Goal: Task Accomplishment & Management: Manage account settings

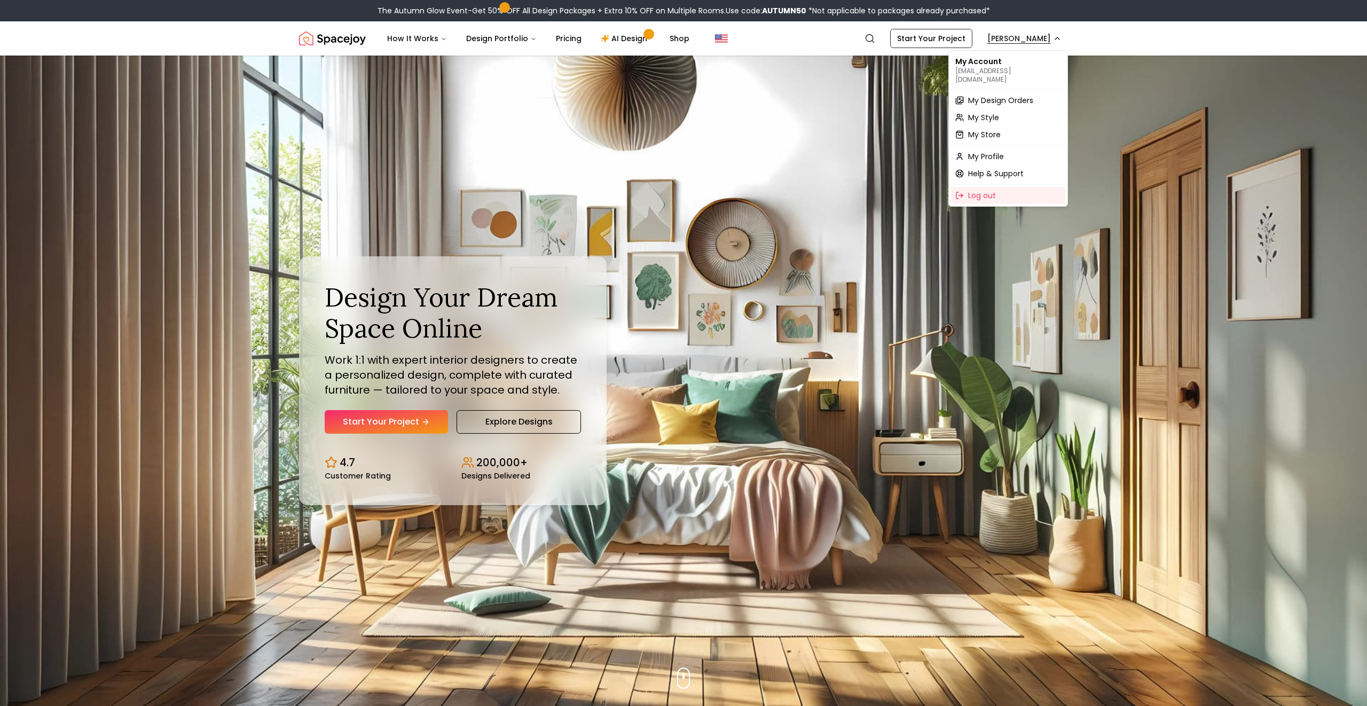
click at [987, 98] on div "My Design Orders" at bounding box center [1008, 100] width 114 height 17
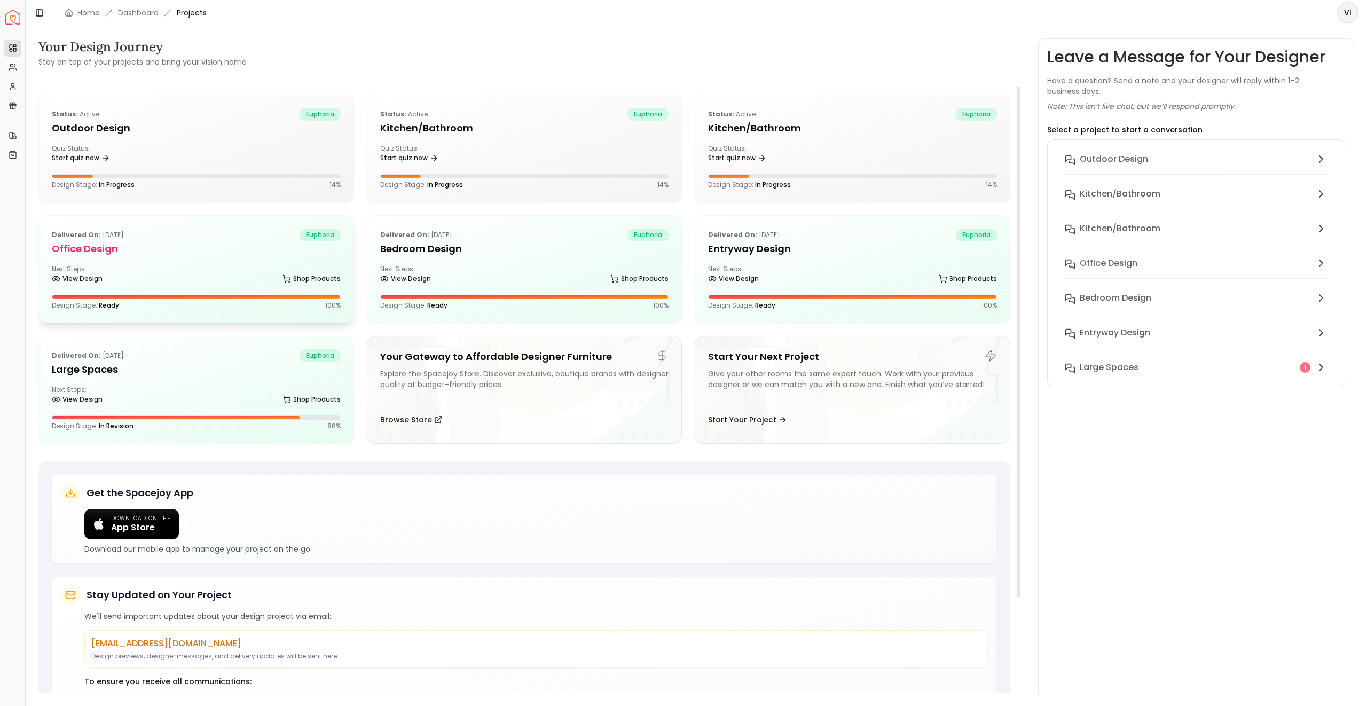
click at [236, 256] on h5 "Office design" at bounding box center [196, 248] width 289 height 15
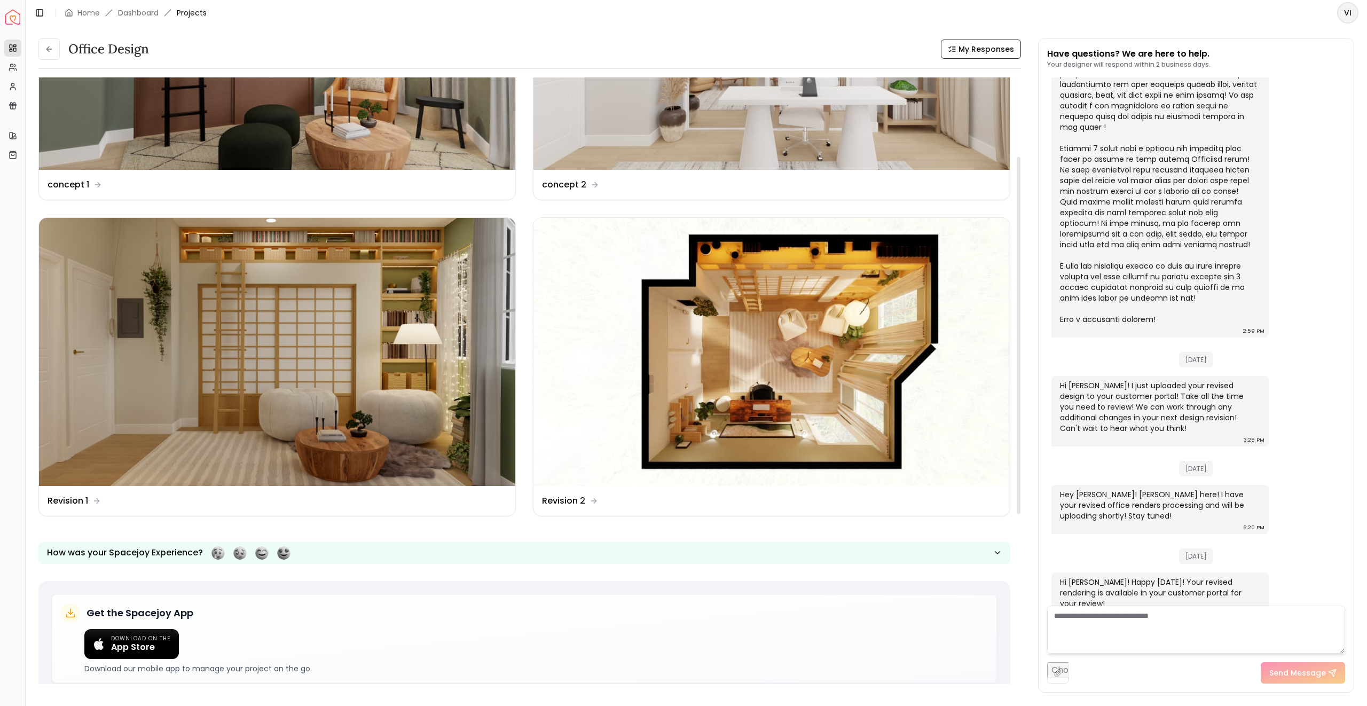
scroll to position [241, 0]
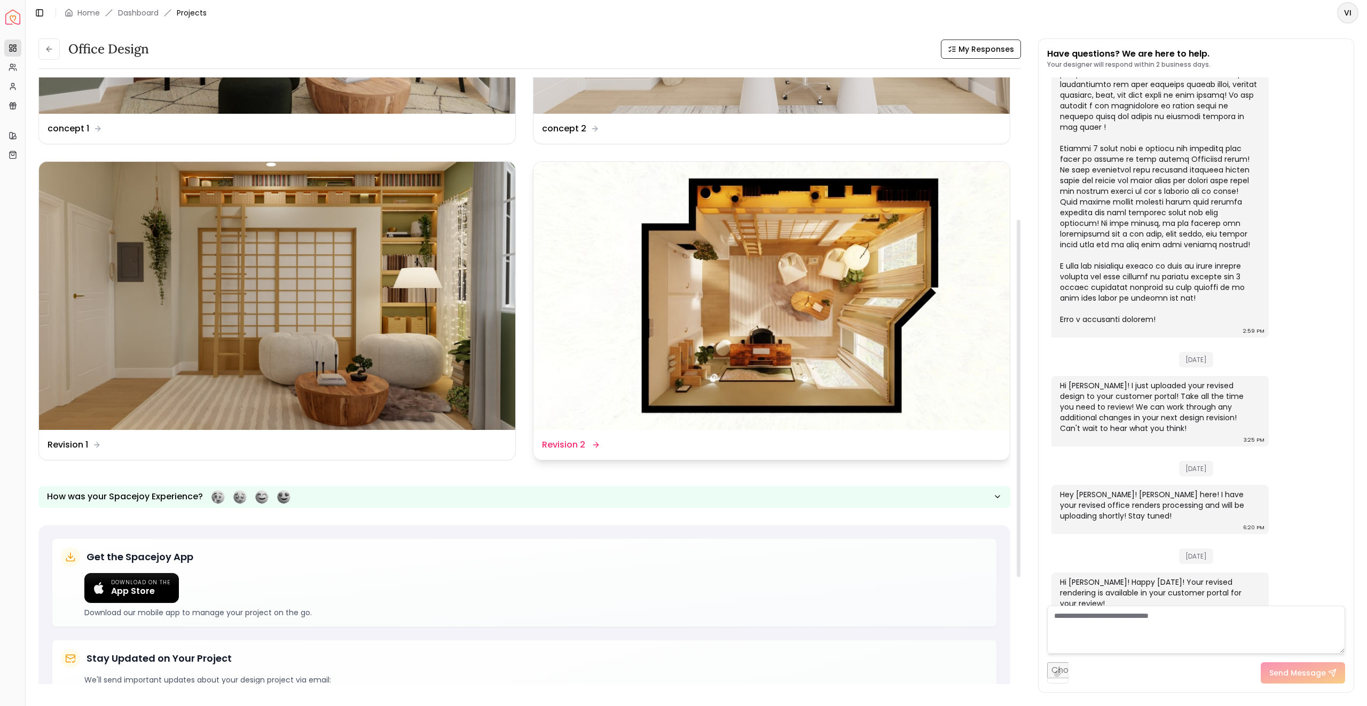
click at [750, 244] on img at bounding box center [772, 296] width 476 height 268
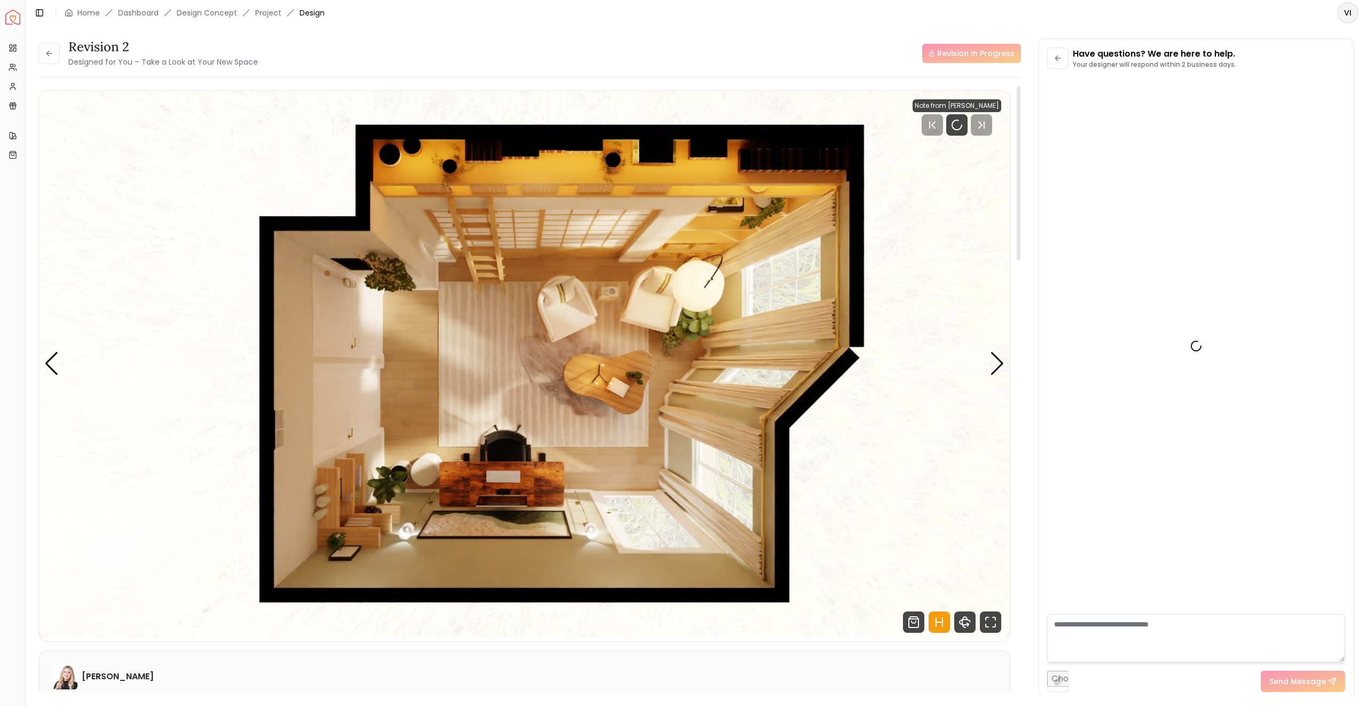
scroll to position [1113, 0]
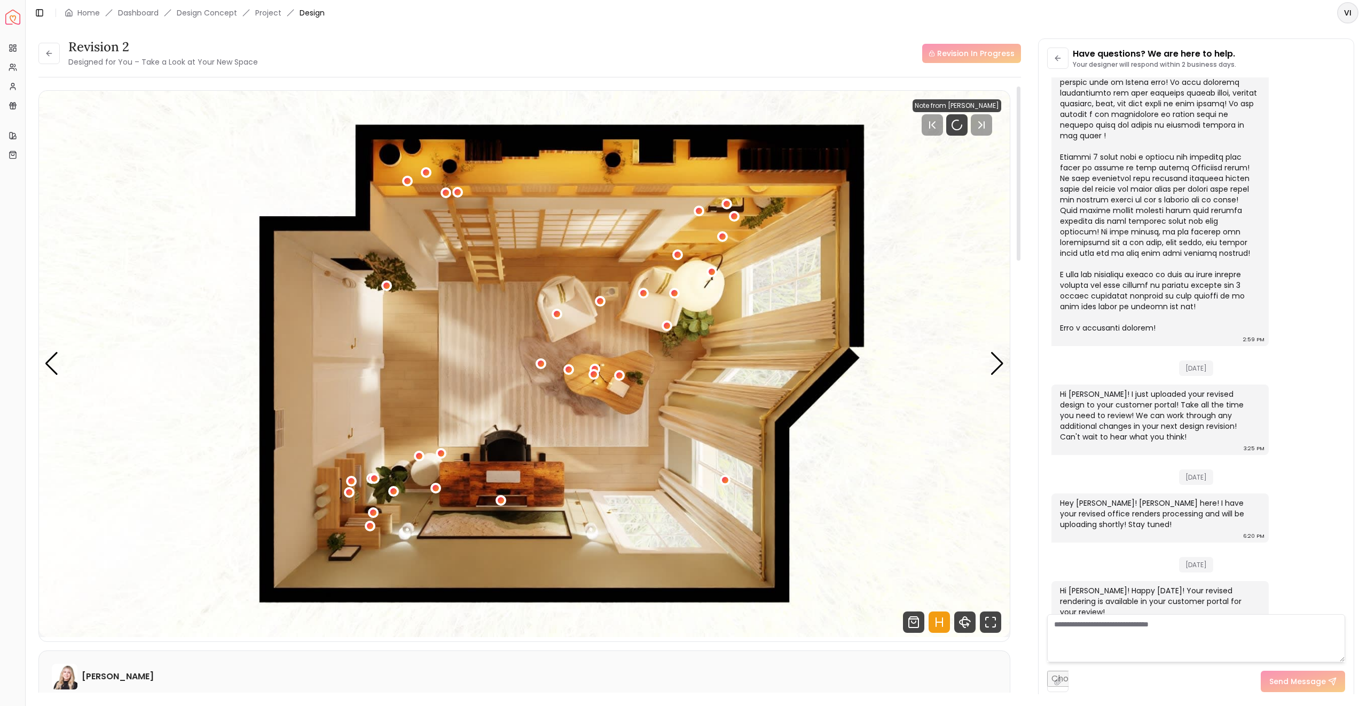
click at [1008, 356] on img "1 / 5" at bounding box center [524, 364] width 971 height 546
click at [987, 367] on img "1 / 5" at bounding box center [524, 364] width 971 height 546
click at [999, 365] on div "Next slide" at bounding box center [997, 364] width 14 height 24
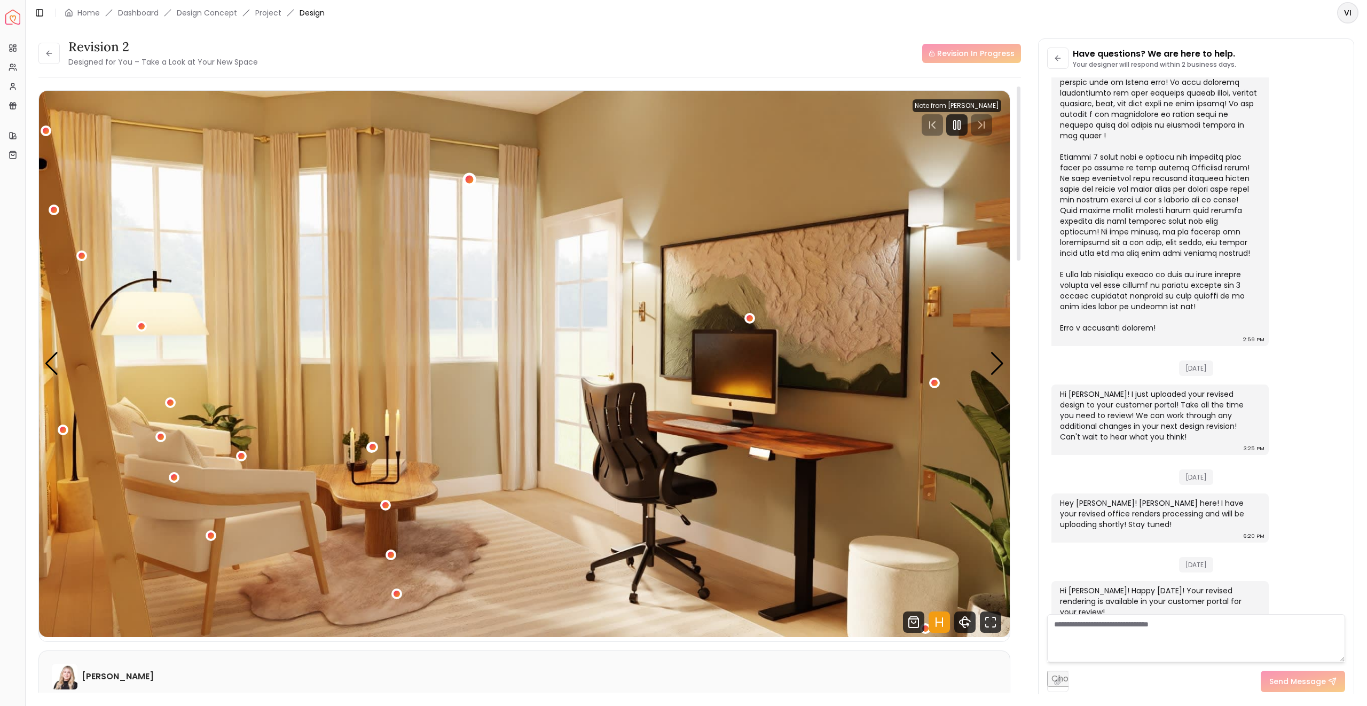
click at [467, 176] on div "2 / 5" at bounding box center [469, 179] width 13 height 13
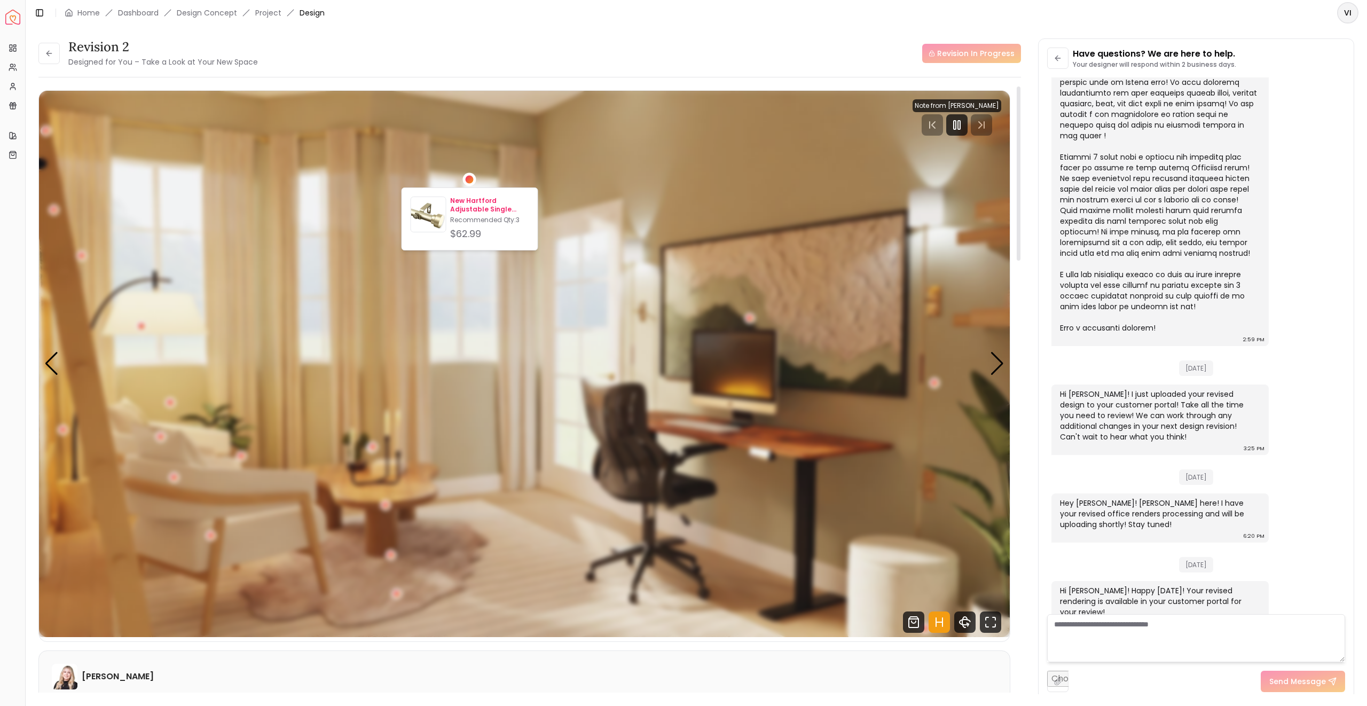
click at [478, 200] on p "New Hartford Adjustable Single Curtain Rod 48''-84''" at bounding box center [489, 205] width 79 height 17
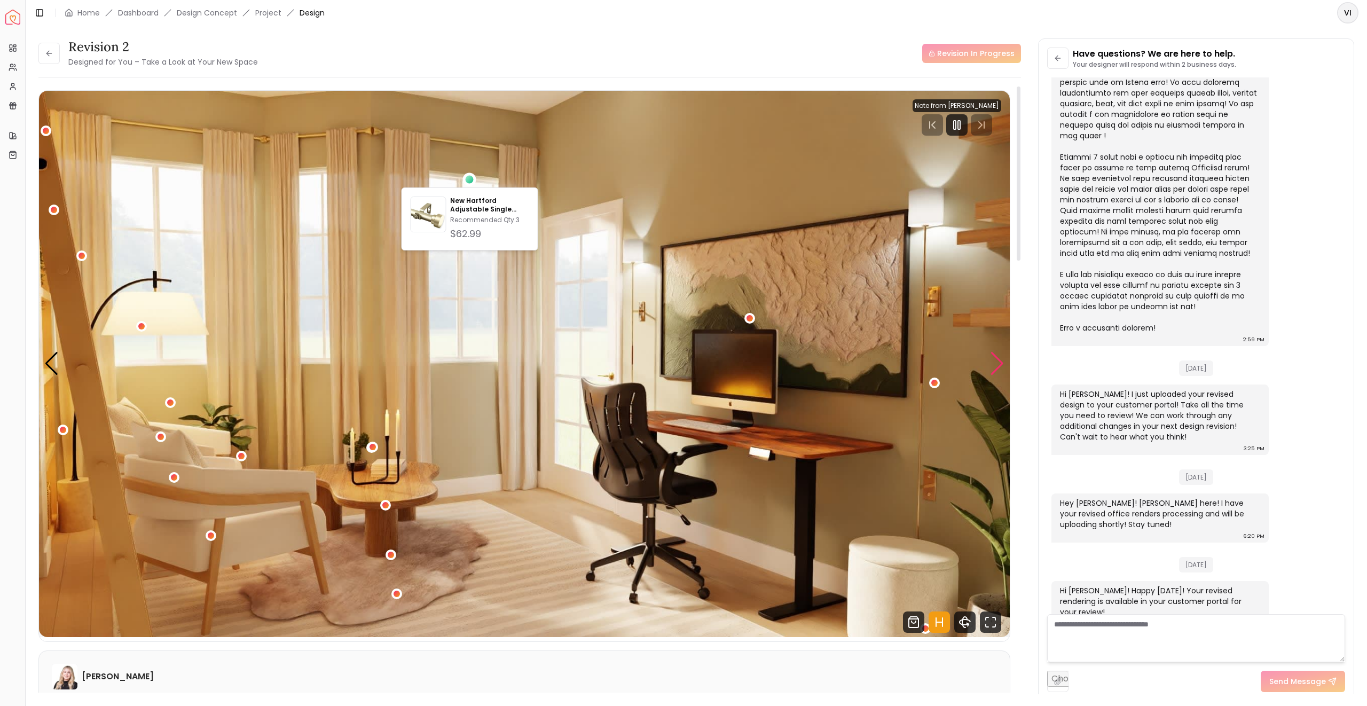
click at [994, 361] on div "Next slide" at bounding box center [997, 364] width 14 height 24
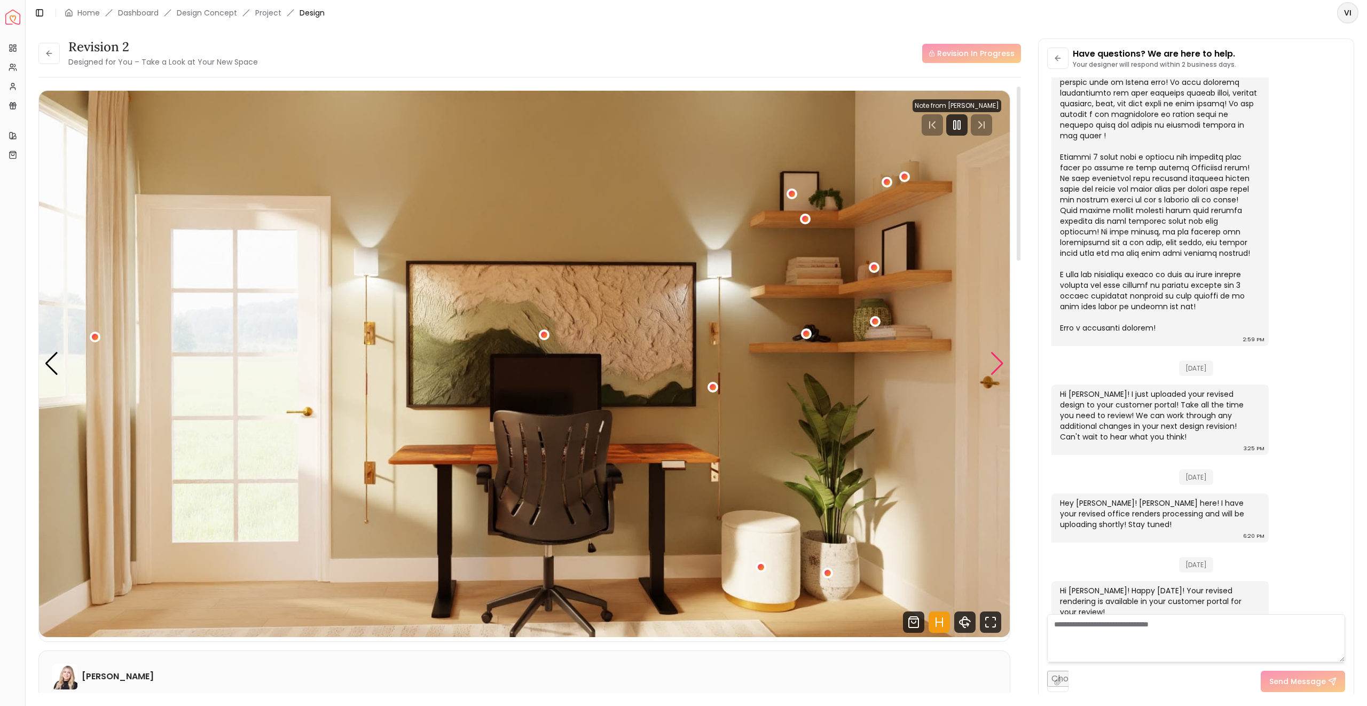
click at [994, 361] on div "Next slide" at bounding box center [997, 364] width 14 height 24
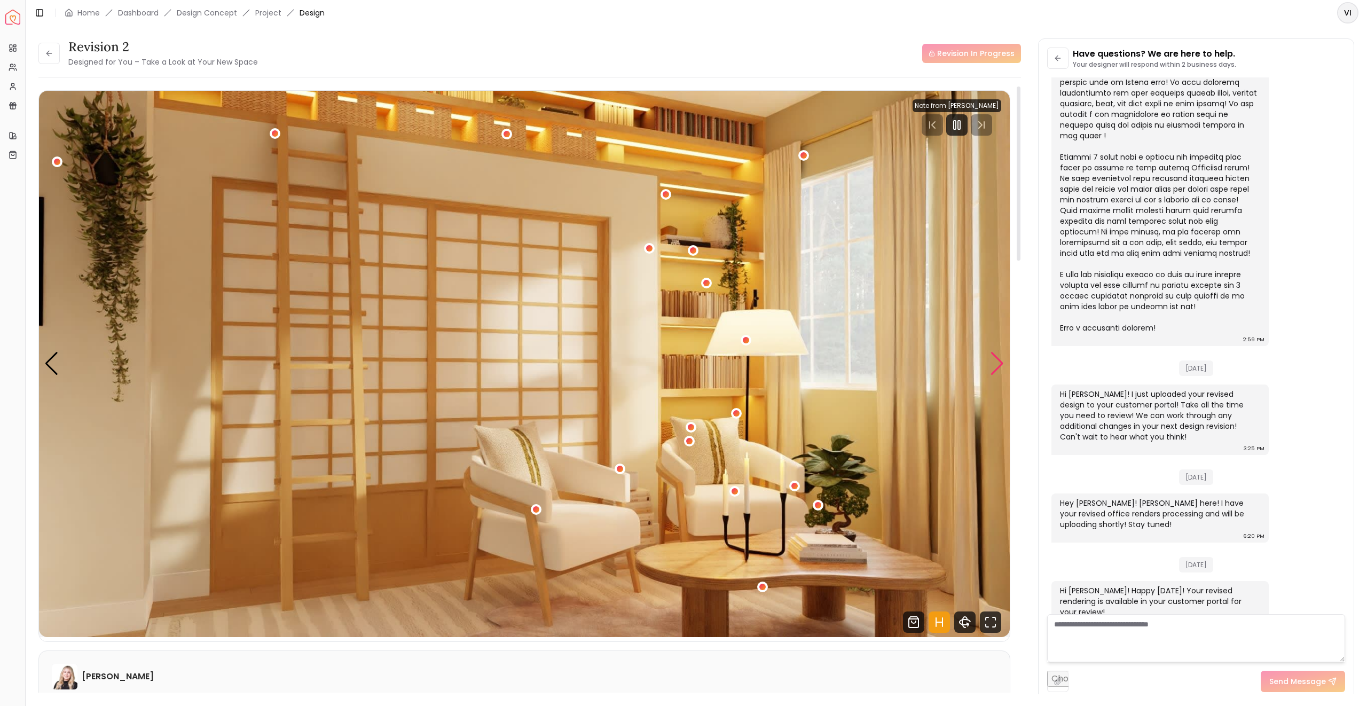
click at [994, 361] on div "Next slide" at bounding box center [997, 364] width 14 height 24
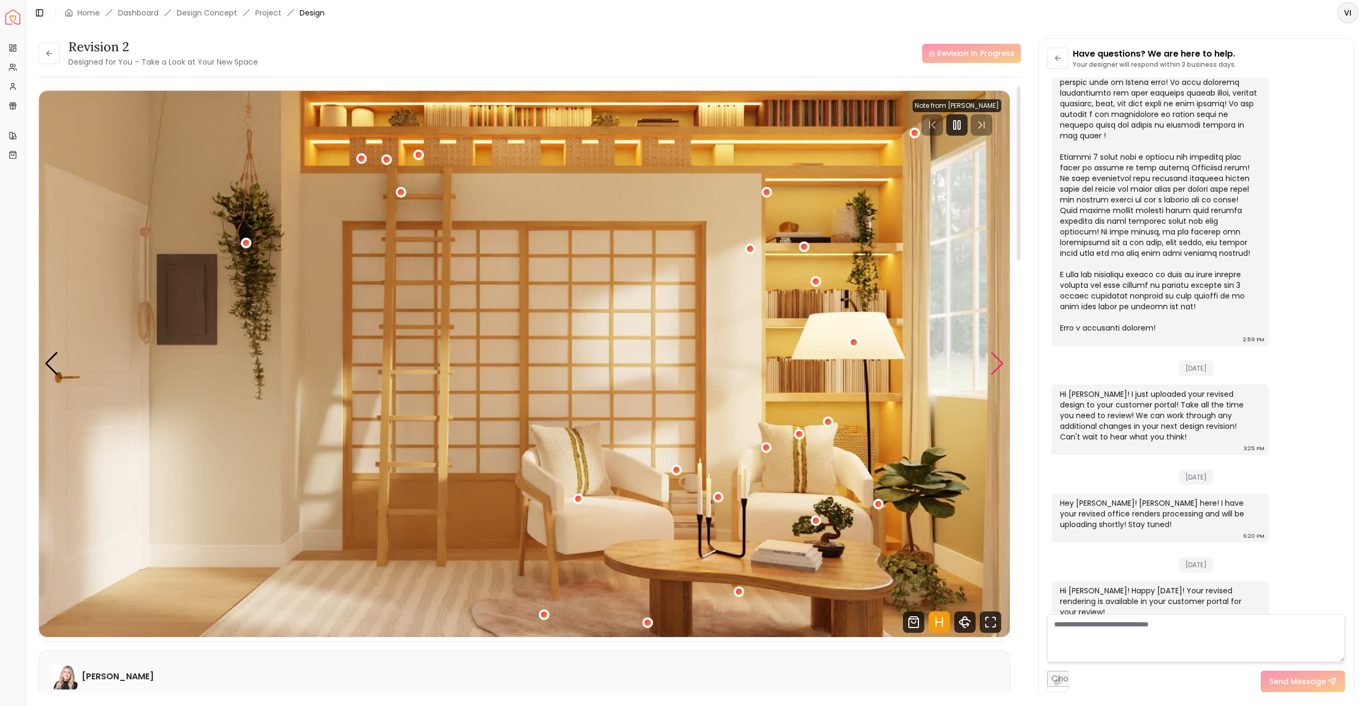
click at [994, 361] on div "Next slide" at bounding box center [997, 364] width 14 height 24
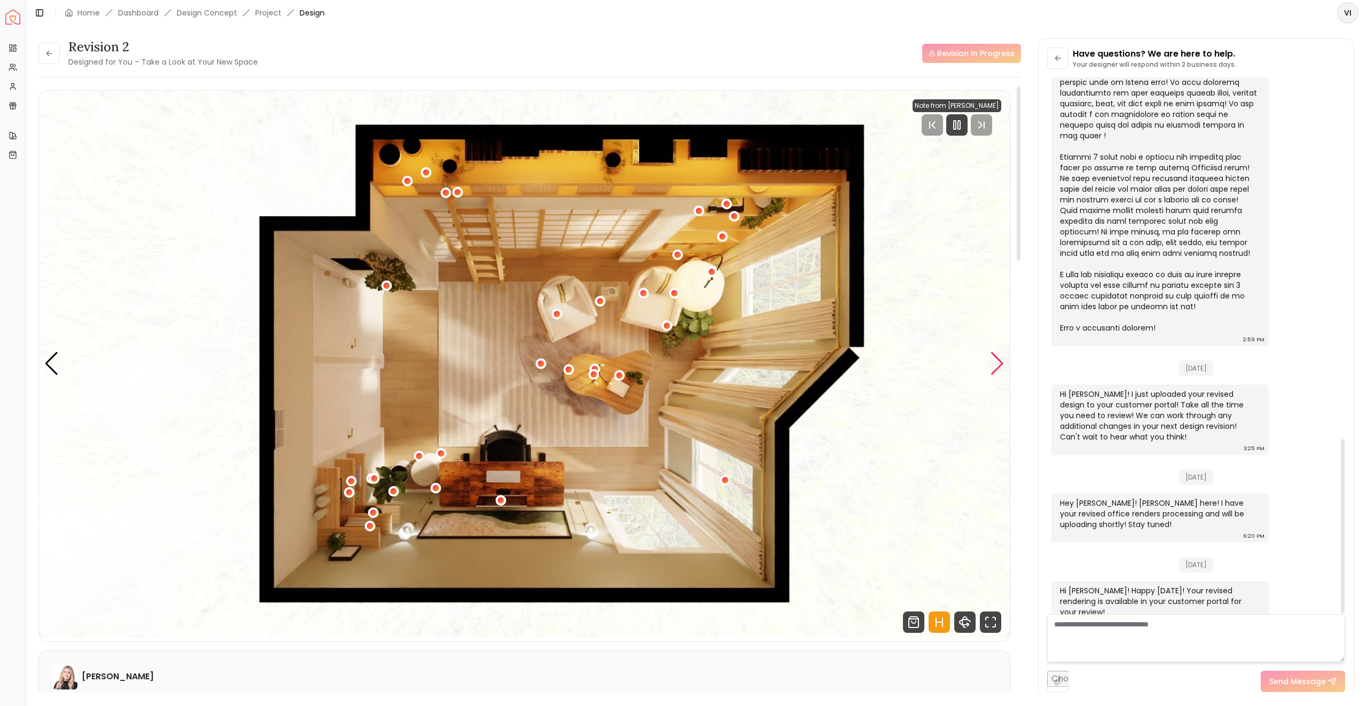
click at [991, 357] on div "Next slide" at bounding box center [997, 364] width 14 height 24
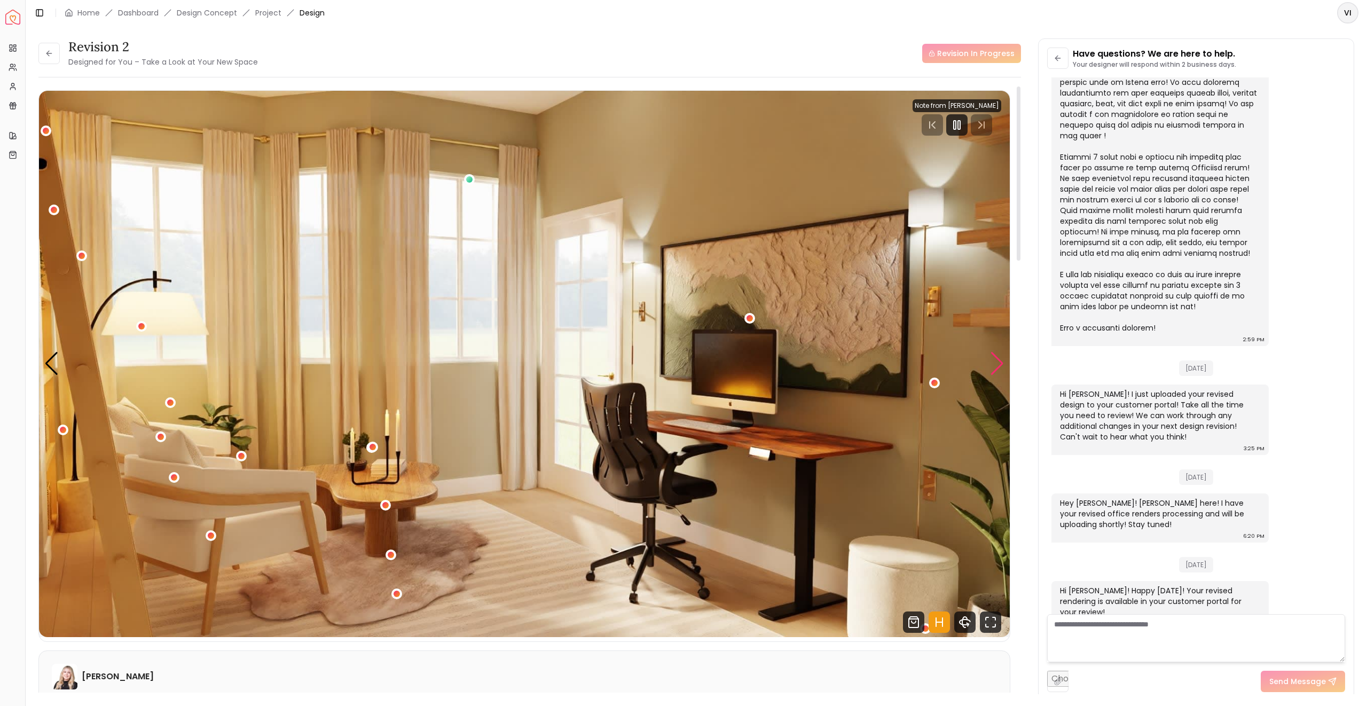
click at [991, 357] on div "Next slide" at bounding box center [997, 364] width 14 height 24
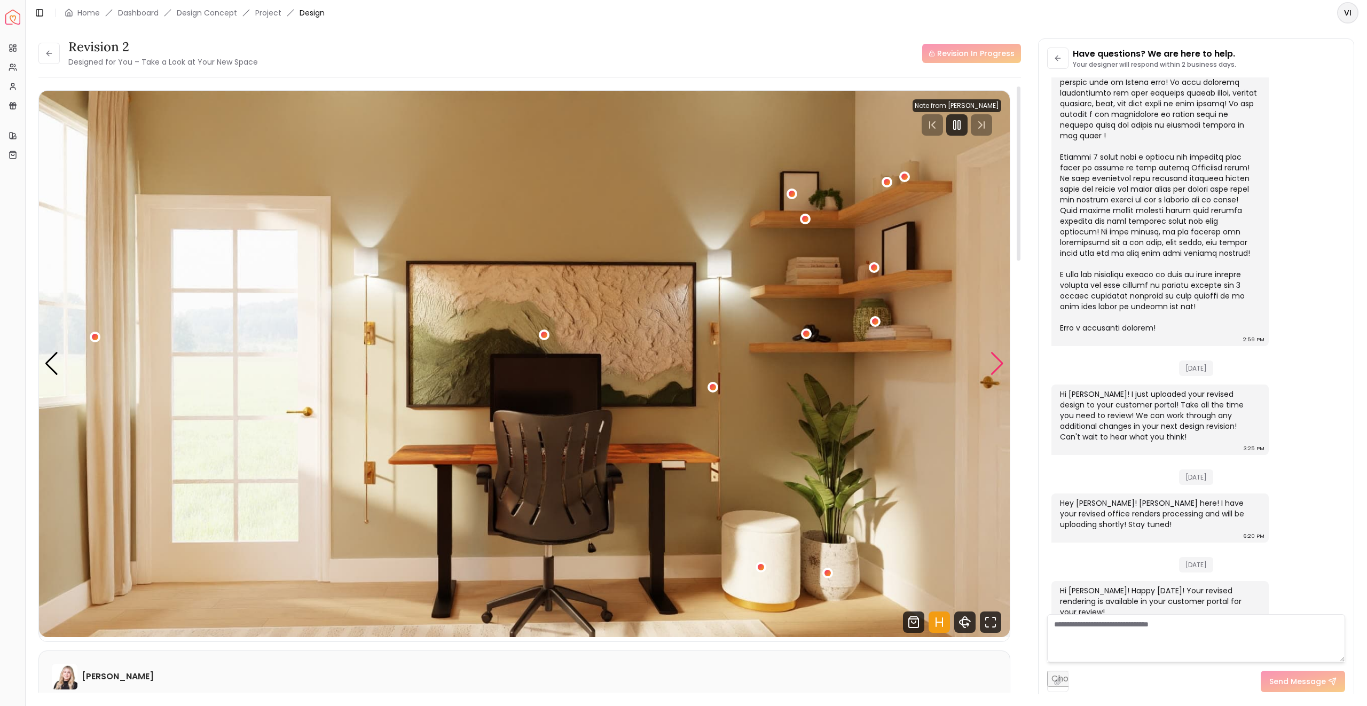
click at [991, 357] on div "Next slide" at bounding box center [997, 364] width 14 height 24
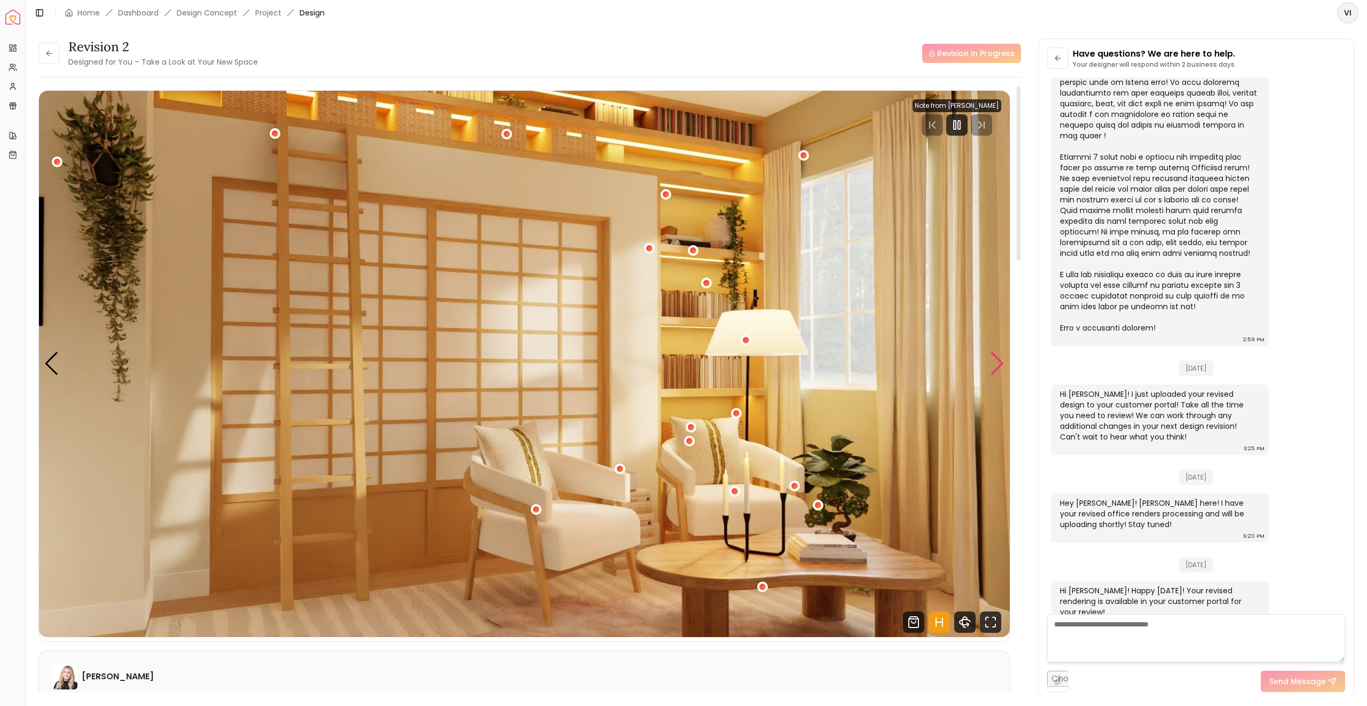
click at [992, 363] on div "Next slide" at bounding box center [997, 364] width 14 height 24
